Goal: Book appointment/travel/reservation

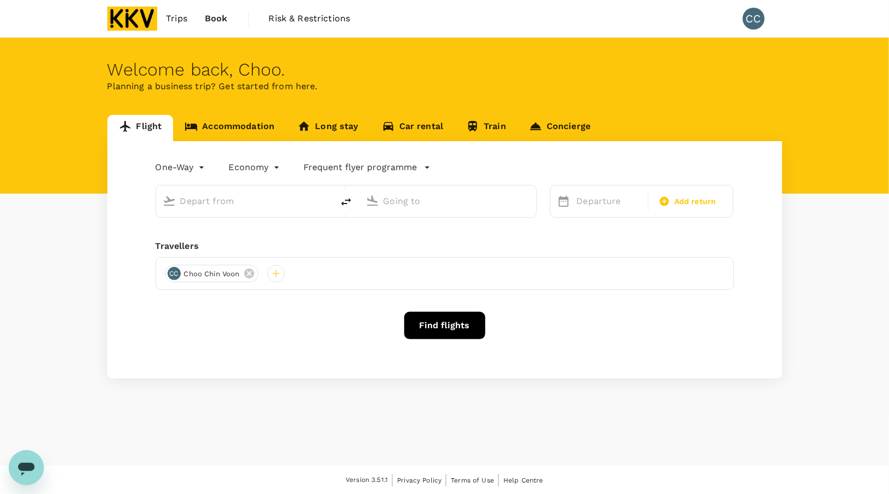
click at [255, 124] on link "Accommodation" at bounding box center [229, 128] width 113 height 26
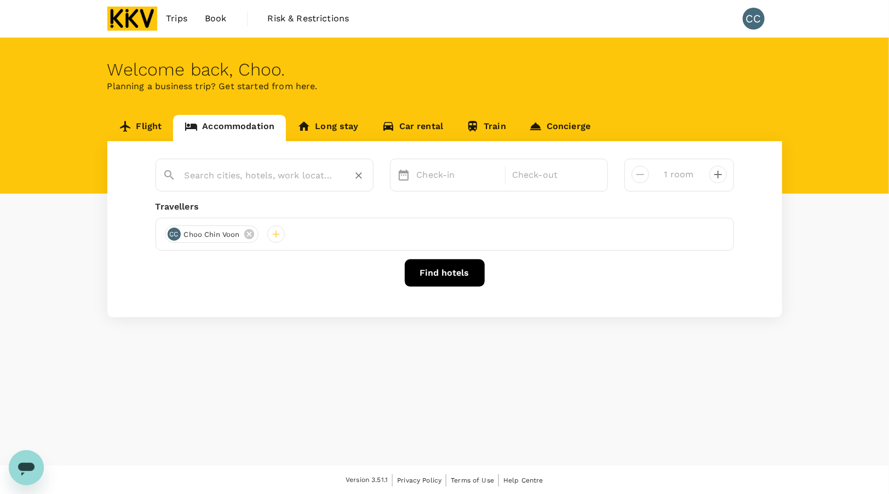
click at [303, 177] on input "text" at bounding box center [260, 175] width 151 height 17
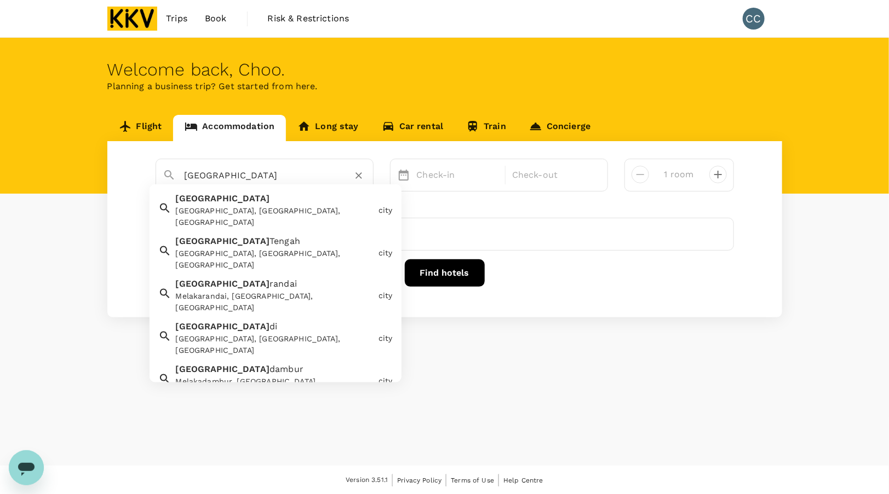
click at [310, 206] on div "Melaka, Malacca, Malaysia" at bounding box center [275, 216] width 198 height 23
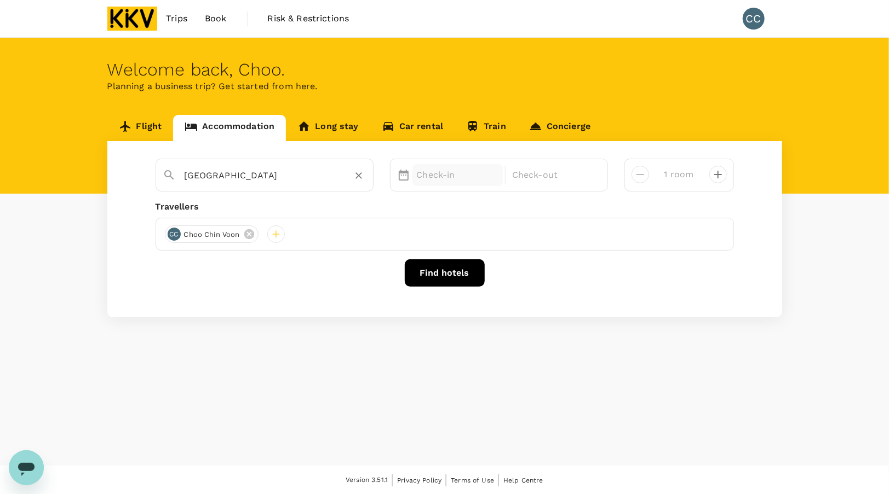
type input "Melaka"
click at [473, 177] on p "Check-in" at bounding box center [458, 175] width 82 height 13
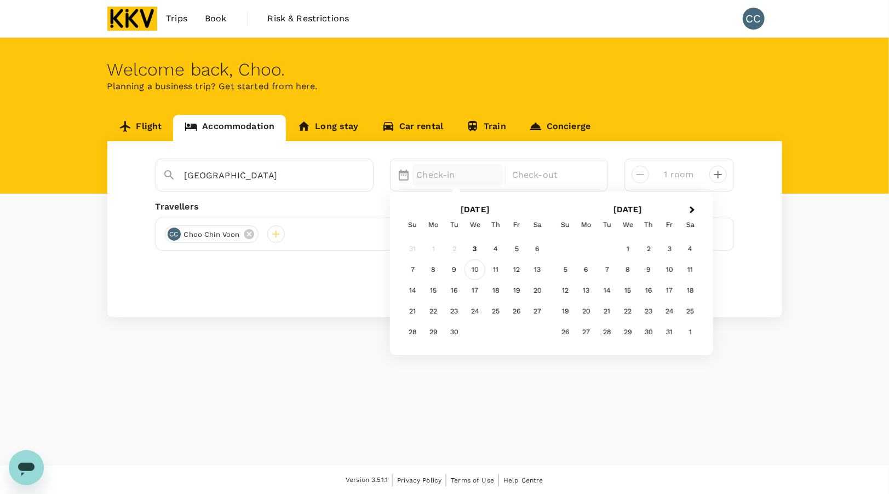
click at [475, 272] on div "10" at bounding box center [474, 270] width 21 height 21
click at [500, 267] on div "11" at bounding box center [495, 270] width 21 height 21
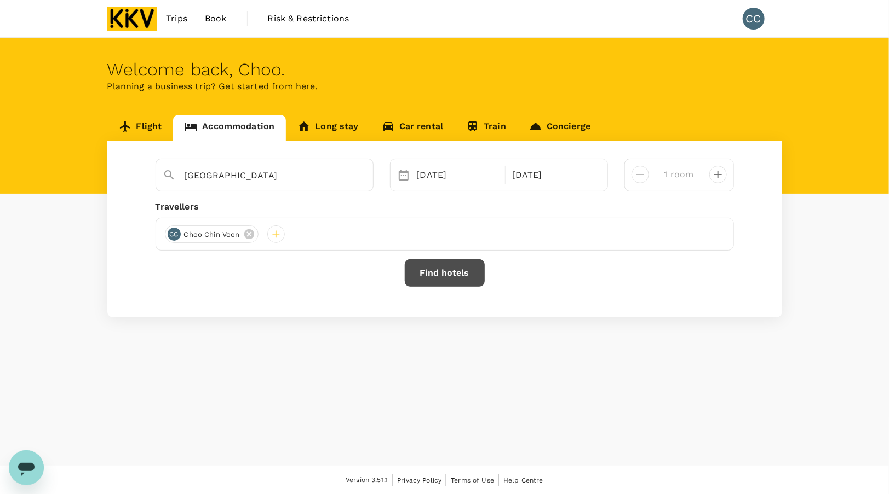
click at [439, 275] on button "Find hotels" at bounding box center [445, 273] width 80 height 27
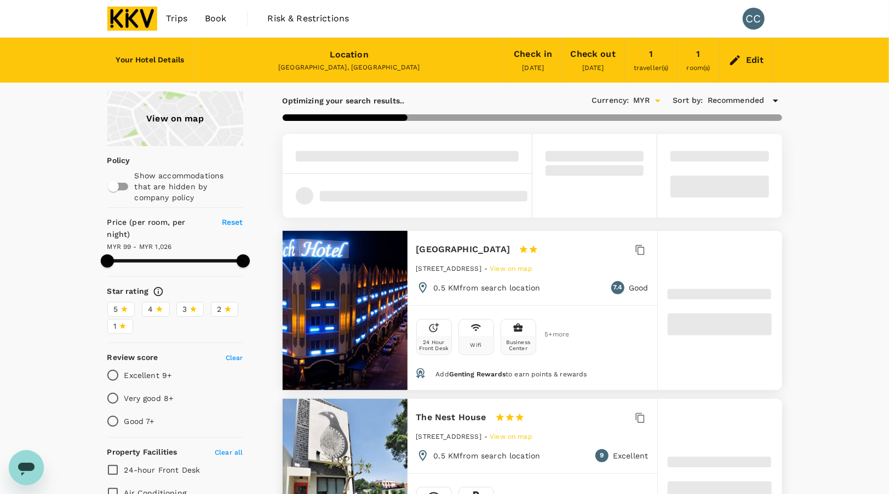
type input "1026.12"
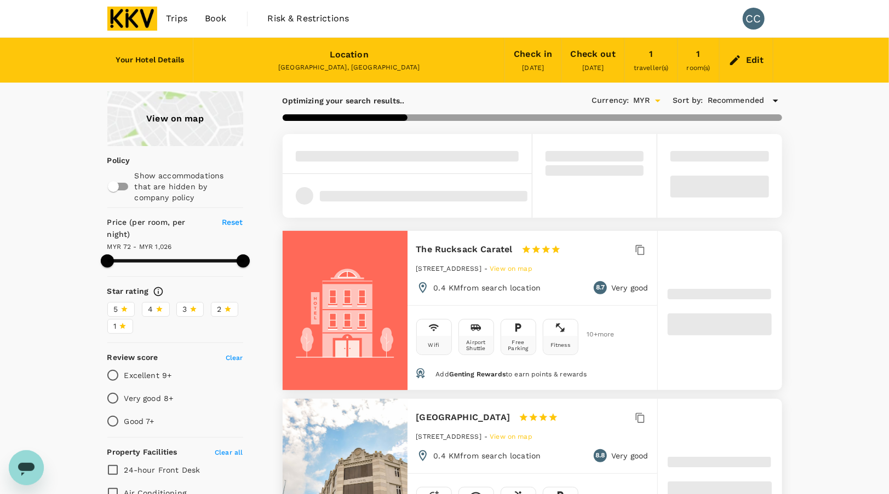
type input "72.12"
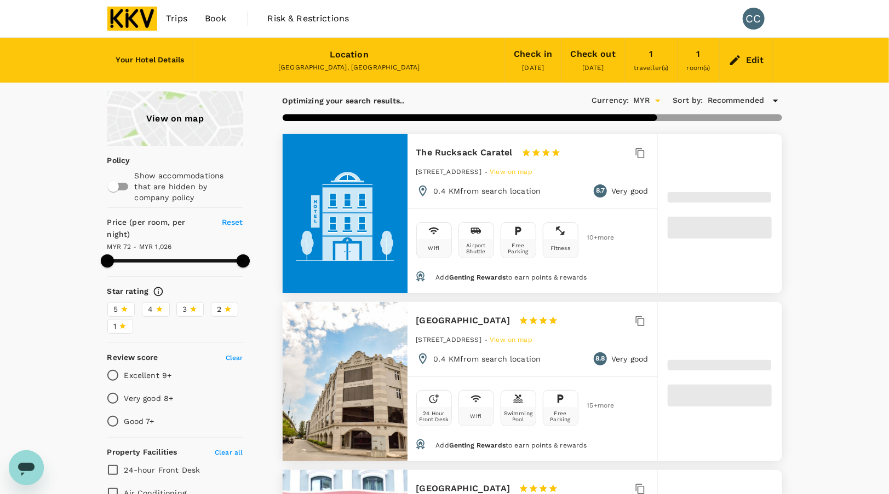
type input "1026.25"
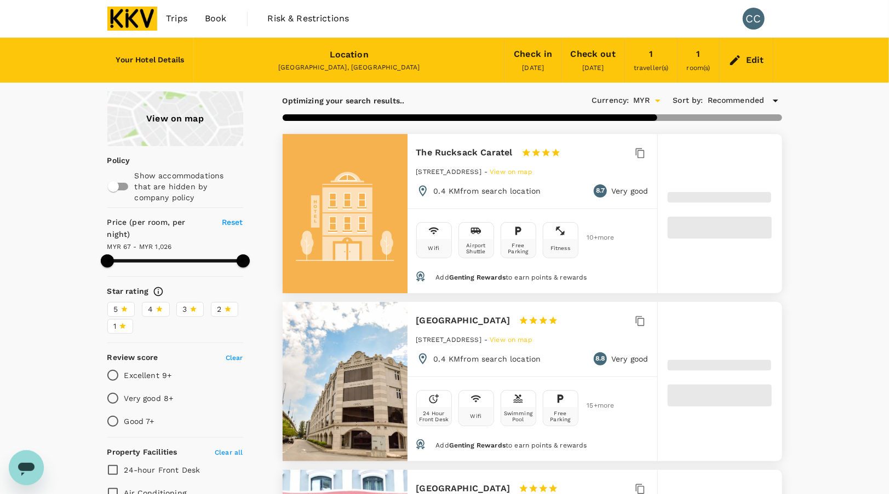
type input "67.25"
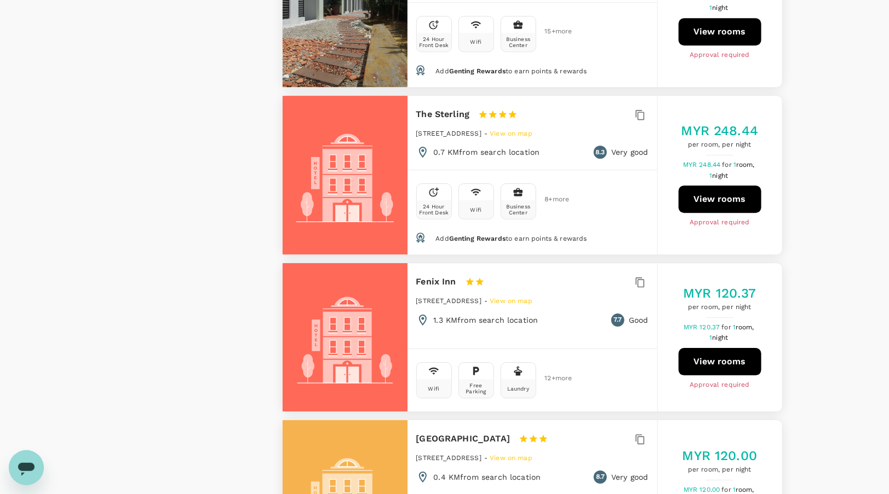
scroll to position [1479, 0]
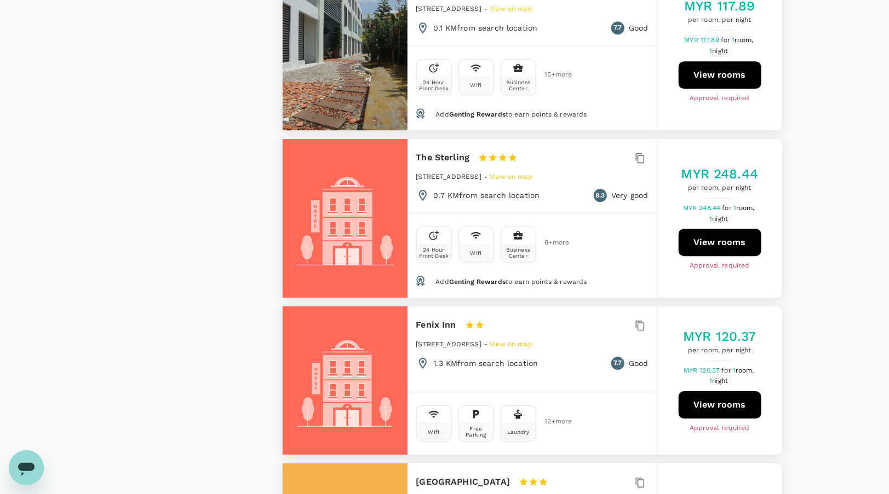
click at [736, 241] on button "View rooms" at bounding box center [719, 242] width 83 height 27
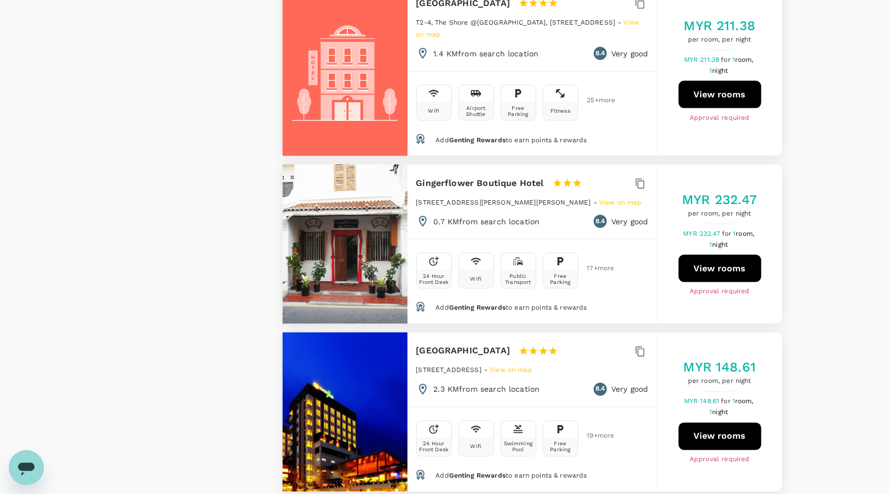
scroll to position [2847, 0]
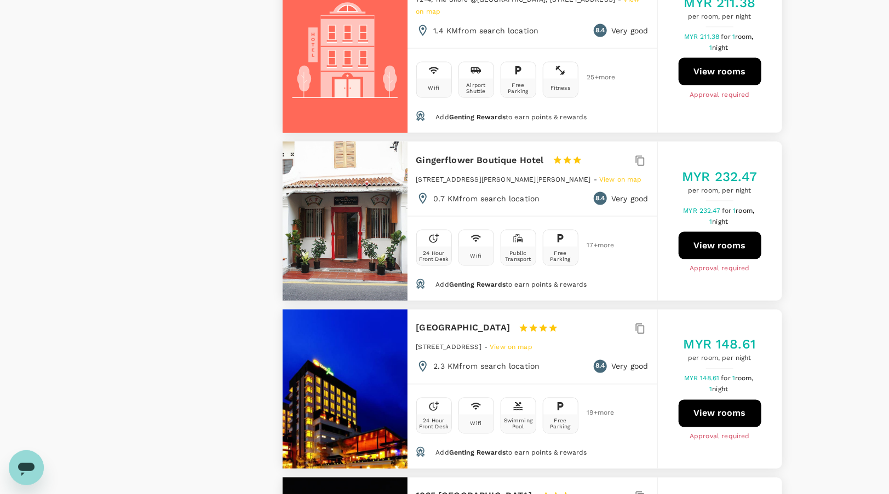
click at [726, 232] on button "View rooms" at bounding box center [719, 245] width 83 height 27
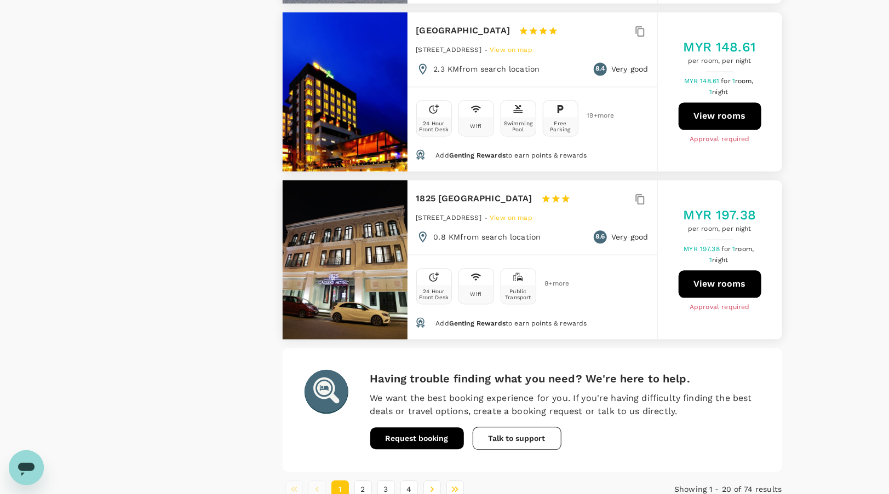
scroll to position [3166, 0]
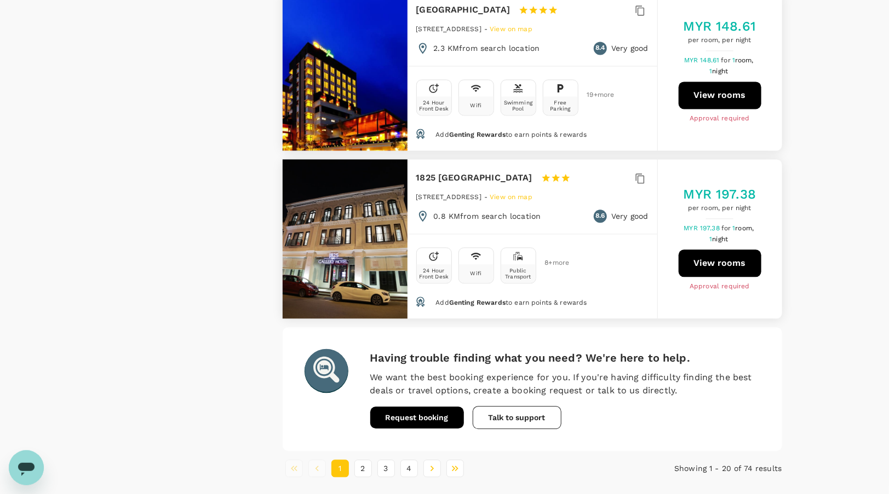
drag, startPoint x: 367, startPoint y: 429, endPoint x: 728, endPoint y: 300, distance: 383.8
click at [367, 460] on button "2" at bounding box center [363, 469] width 18 height 18
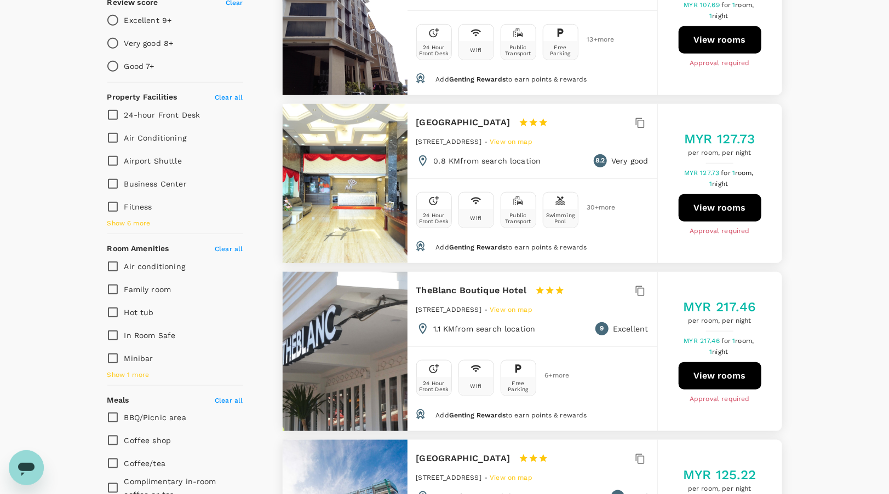
scroll to position [329, 0]
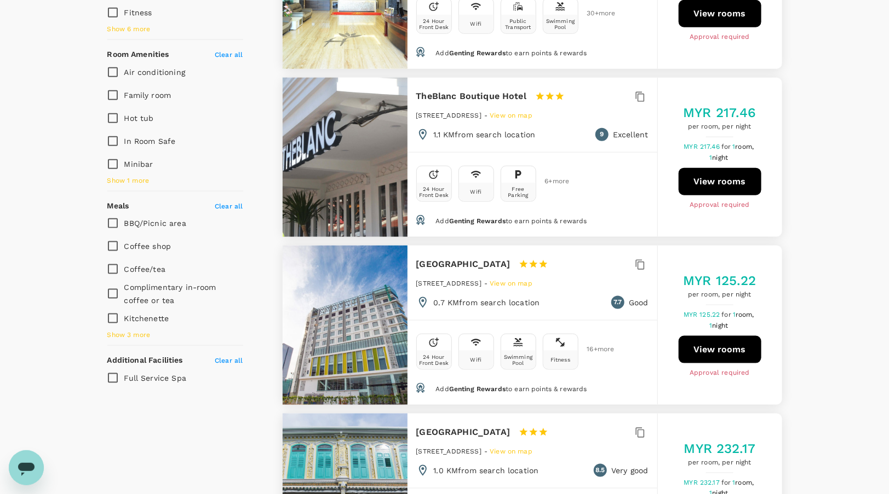
scroll to position [548, 0]
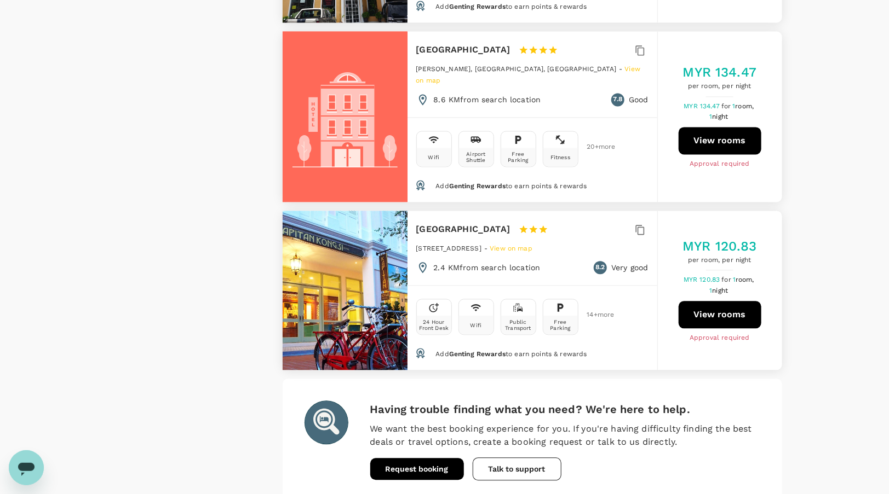
scroll to position [3196, 0]
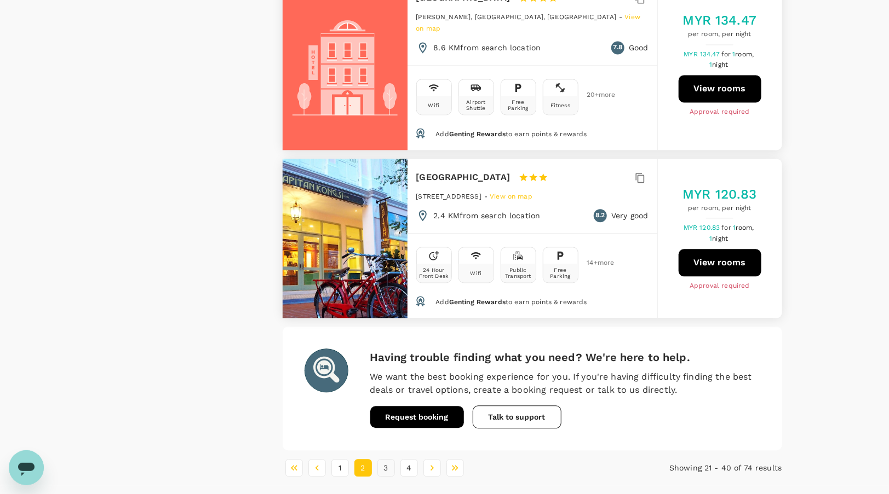
click at [380, 459] on button "3" at bounding box center [386, 468] width 18 height 18
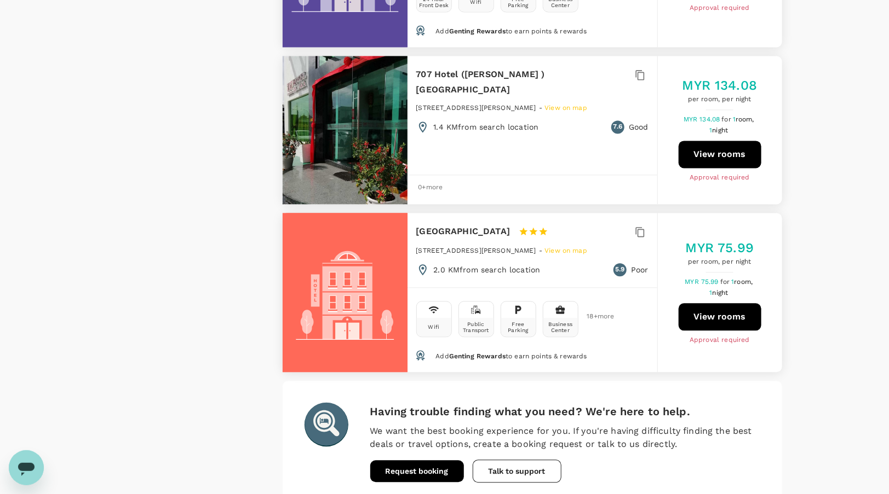
scroll to position [3176, 0]
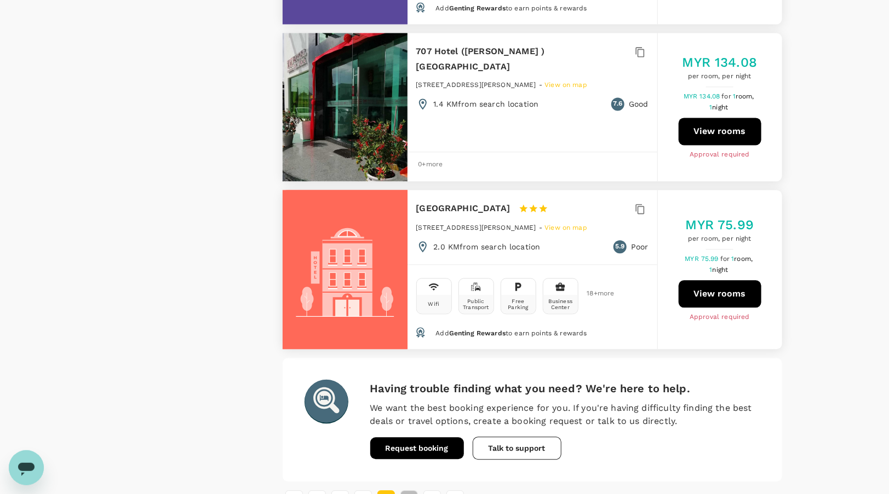
click at [406, 491] on button "4" at bounding box center [409, 500] width 18 height 18
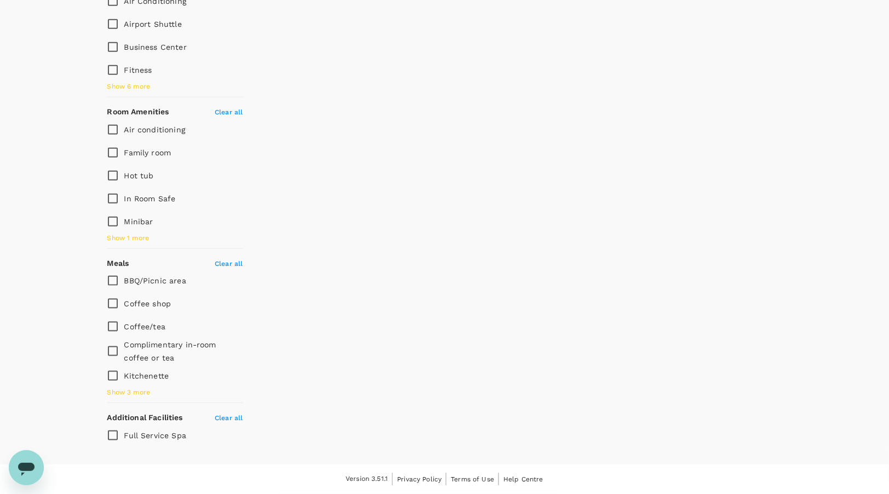
scroll to position [0, 0]
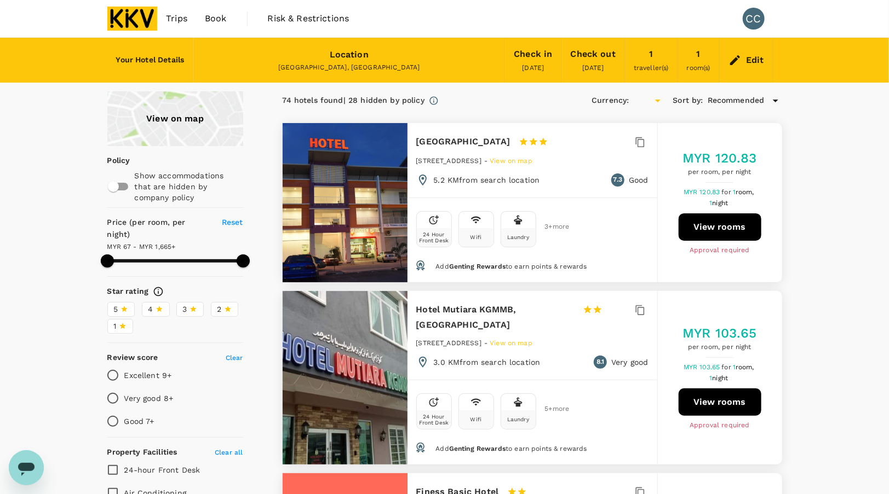
type input "1664.25"
type input "MYR"
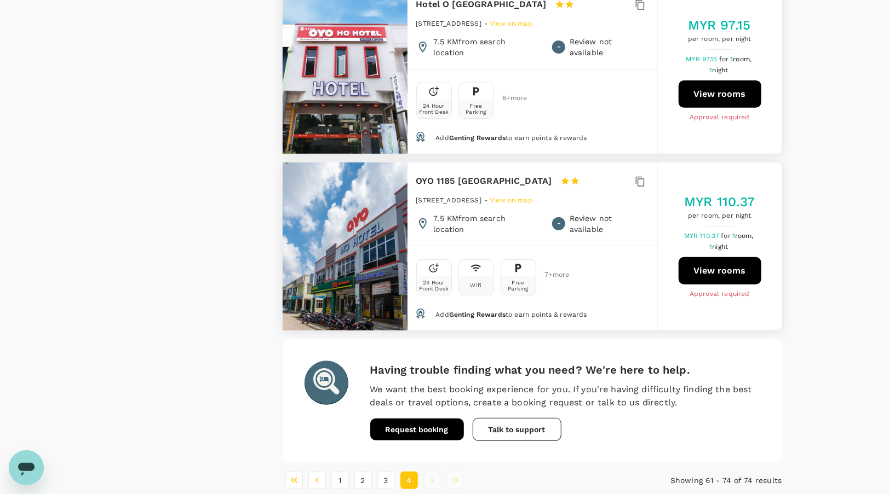
scroll to position [2255, 0]
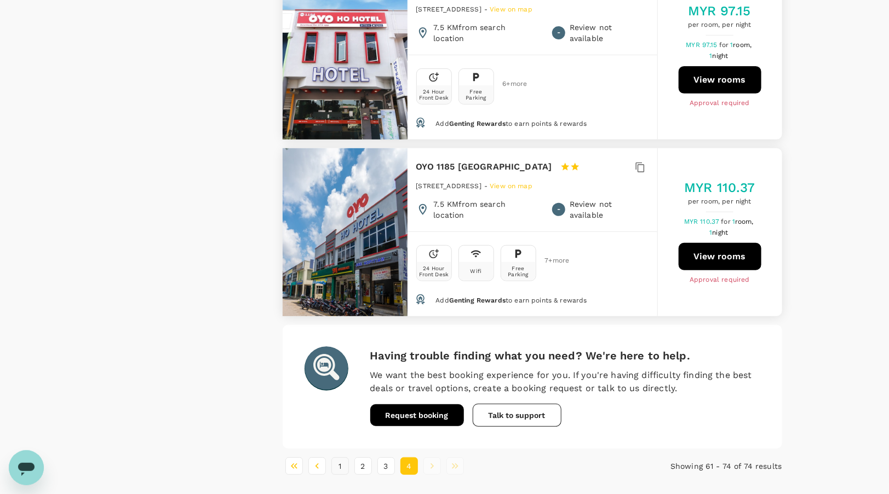
click at [340, 458] on button "1" at bounding box center [340, 467] width 18 height 18
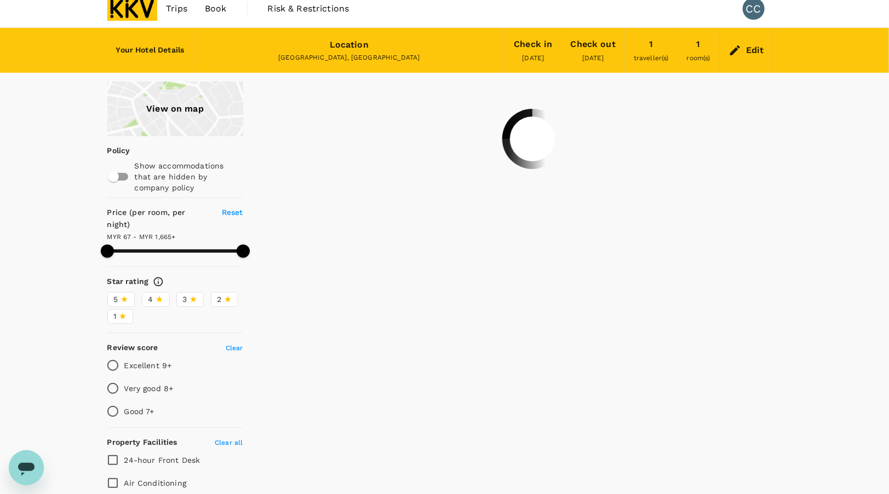
scroll to position [0, 0]
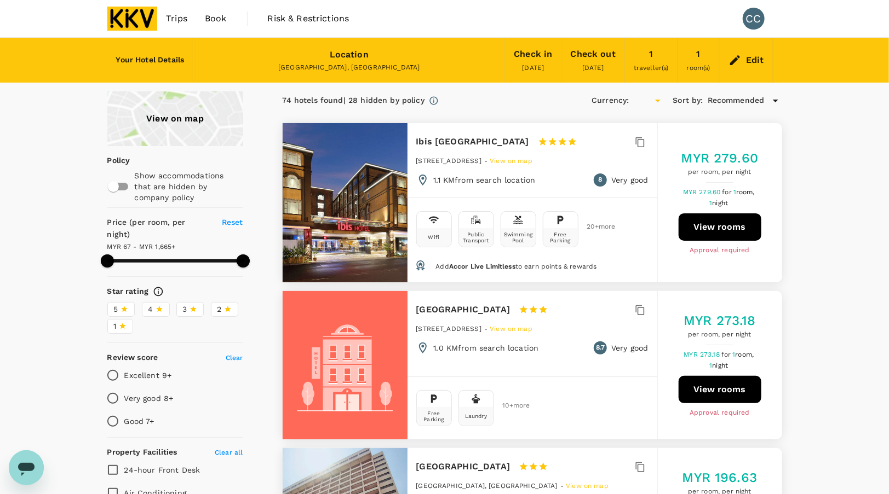
type input "1664.25"
type input "MYR"
click at [717, 229] on button "View rooms" at bounding box center [719, 227] width 83 height 27
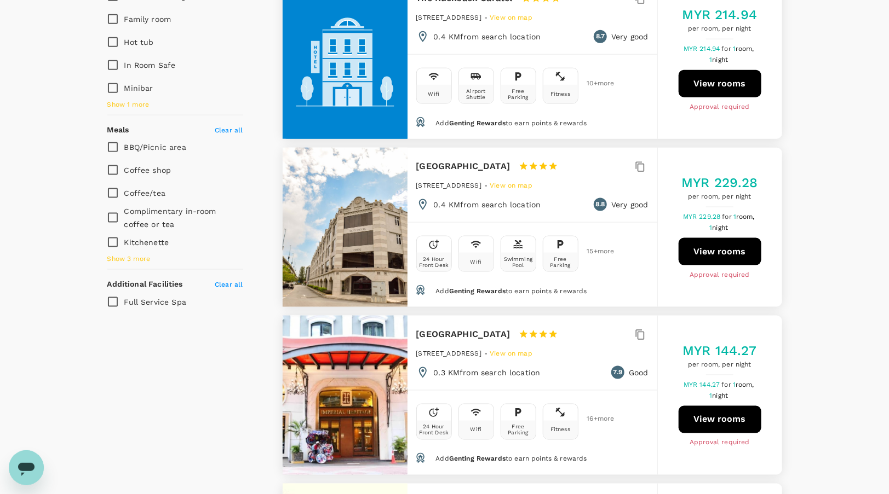
scroll to position [602, 0]
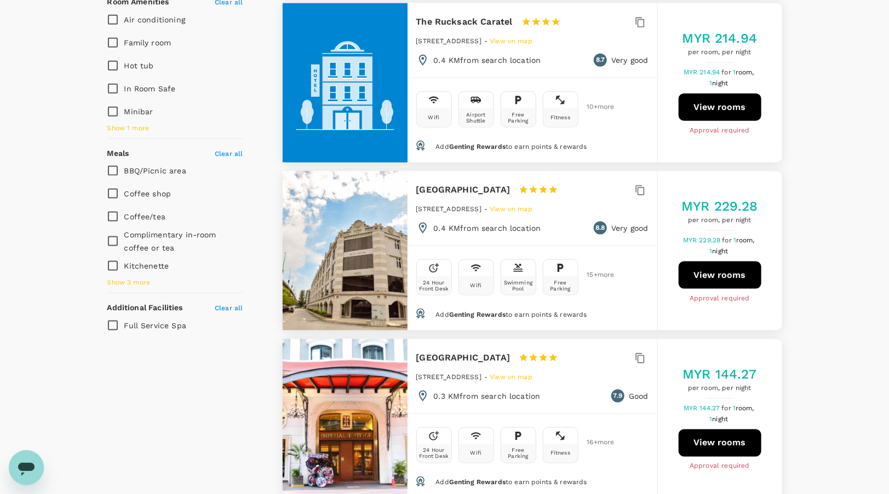
click at [729, 273] on button "View rooms" at bounding box center [719, 275] width 83 height 27
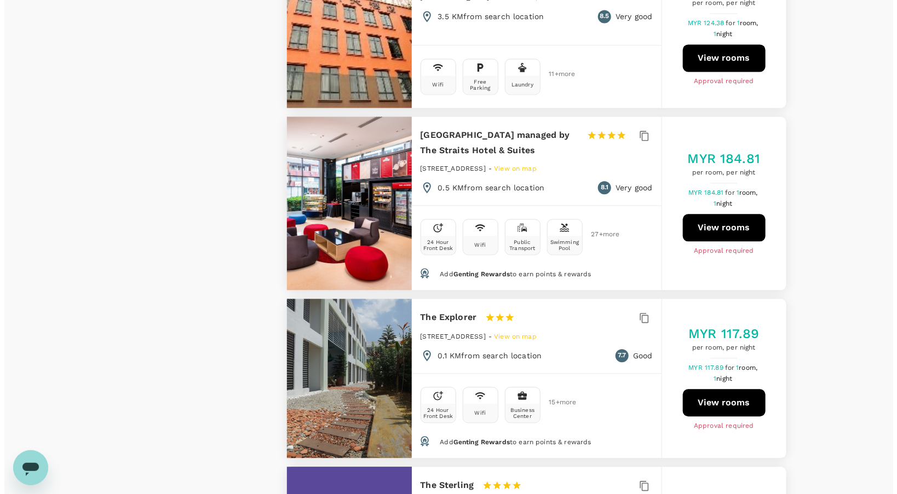
scroll to position [1150, 0]
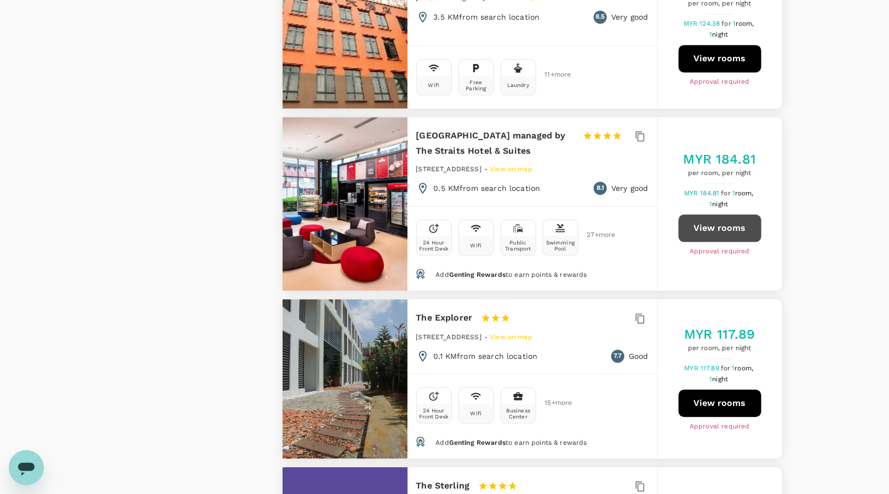
click at [710, 226] on button "View rooms" at bounding box center [719, 228] width 83 height 27
type input "1664.25"
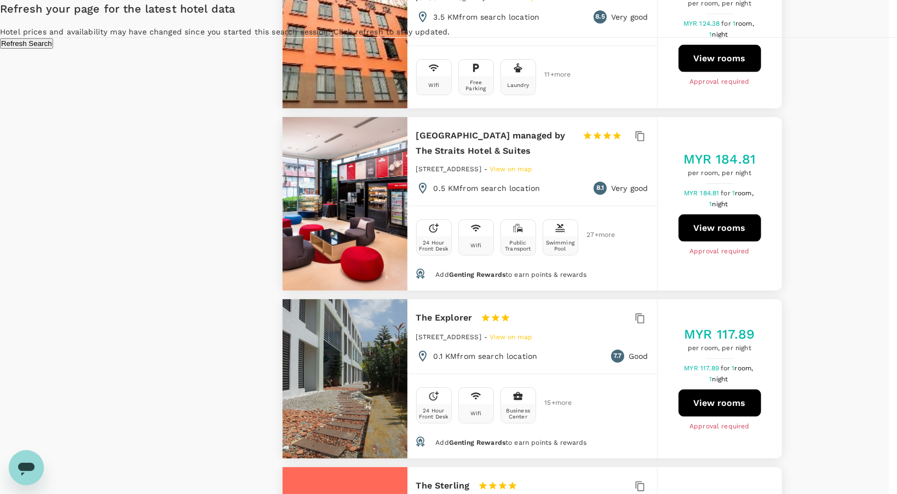
click at [53, 49] on button "Refresh Search" at bounding box center [26, 43] width 53 height 10
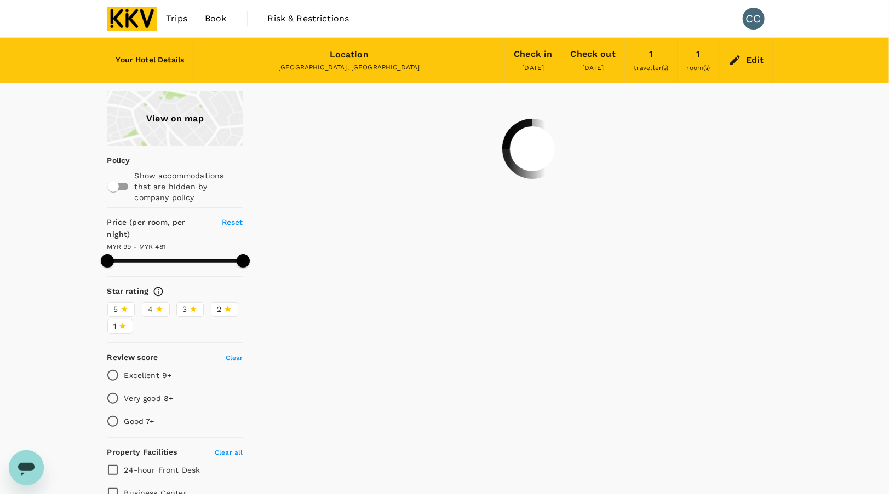
type input "481.12"
type input "72.12"
type input "1026.12"
type input "67.26"
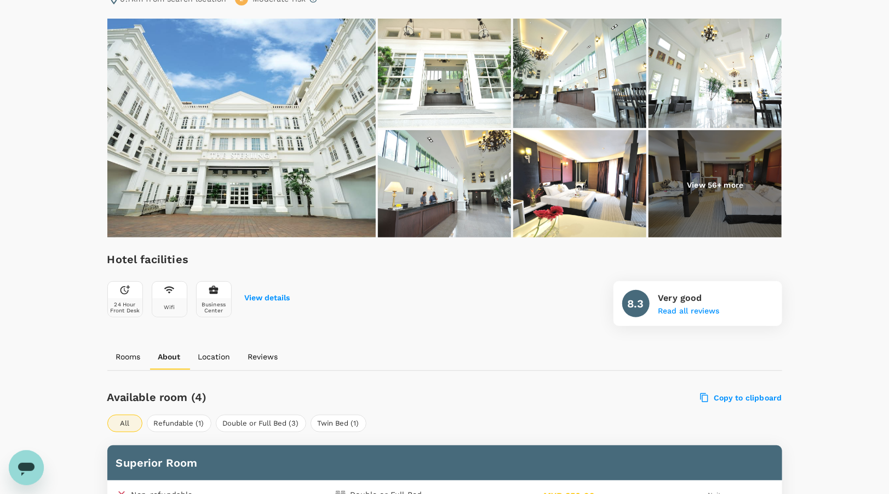
scroll to position [110, 0]
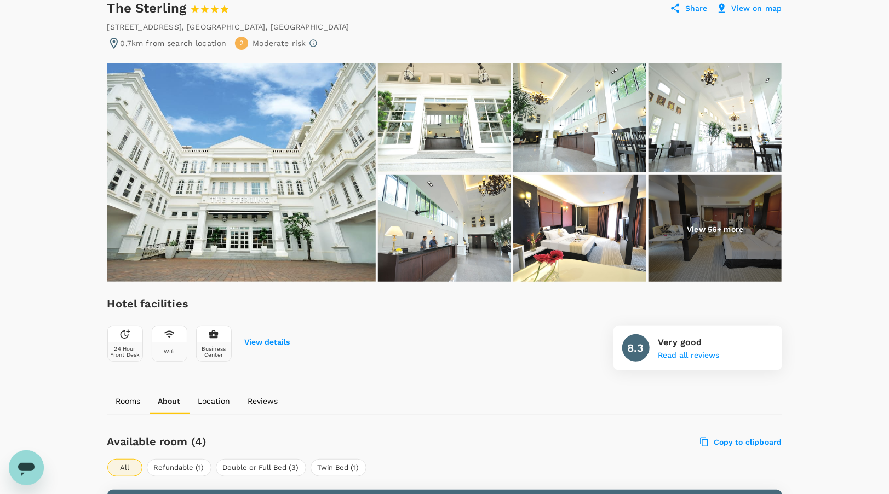
click at [455, 131] on img at bounding box center [444, 118] width 133 height 110
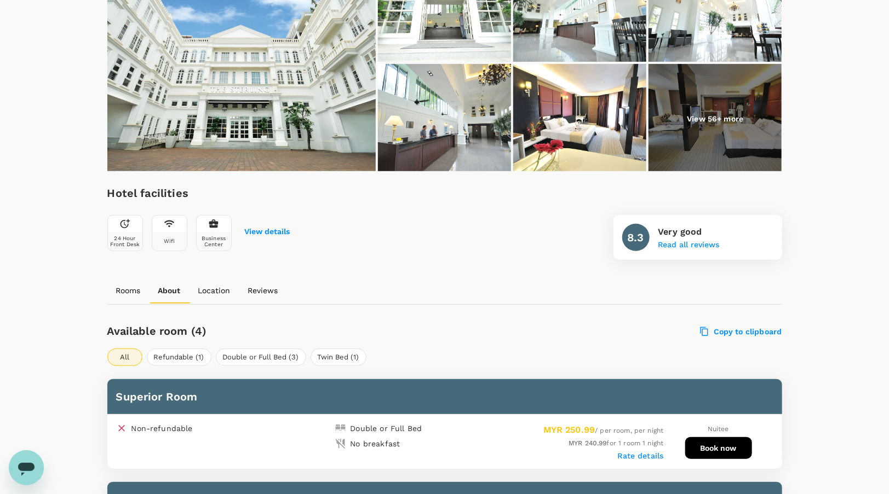
scroll to position [438, 0]
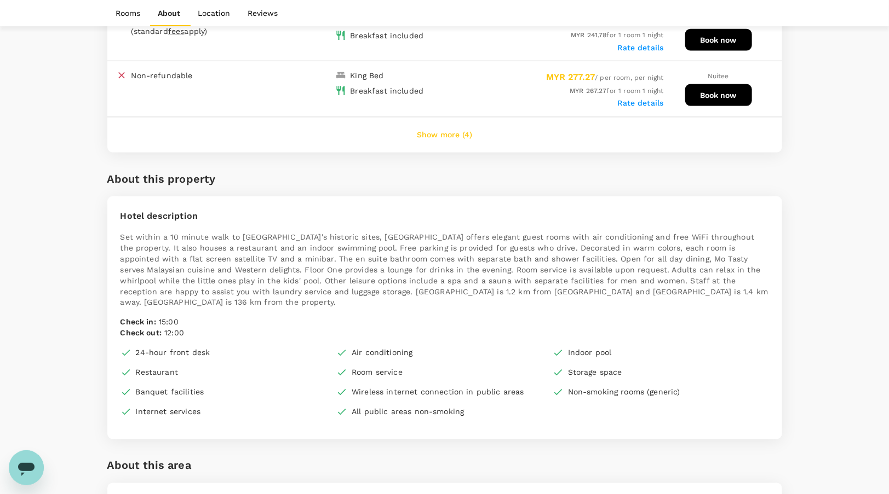
scroll to position [569, 0]
